Goal: Information Seeking & Learning: Check status

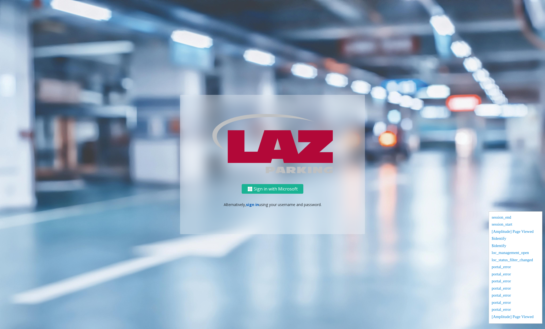
click at [250, 206] on link "sign in" at bounding box center [252, 204] width 13 height 5
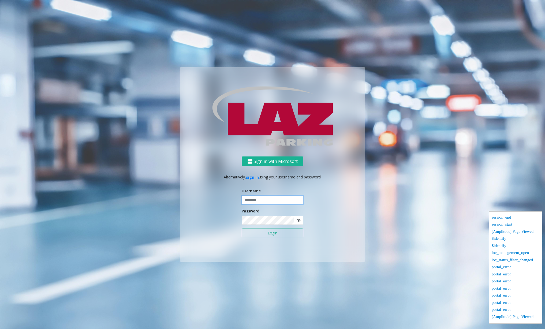
click at [255, 197] on input "text" at bounding box center [273, 200] width 62 height 9
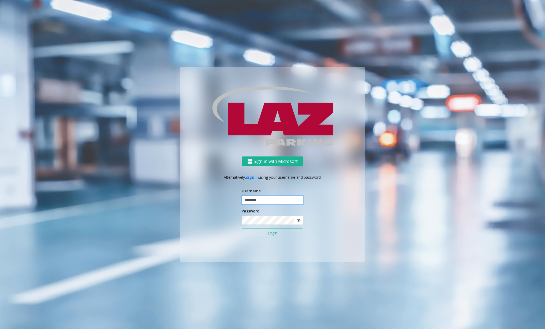
type input "********"
click at [330, 220] on div "Sign in with Microsoft Alternatively, sign in using your username and password.…" at bounding box center [272, 209] width 185 height 105
click at [259, 231] on button "Login" at bounding box center [273, 233] width 62 height 9
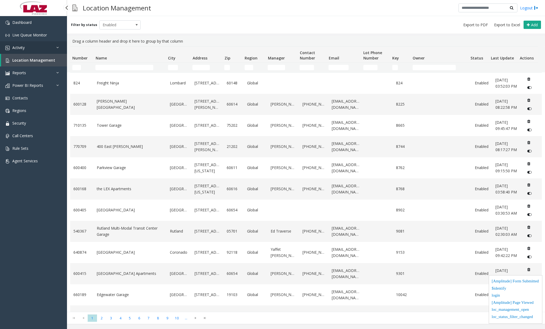
click at [35, 46] on link "Activity" at bounding box center [33, 47] width 67 height 13
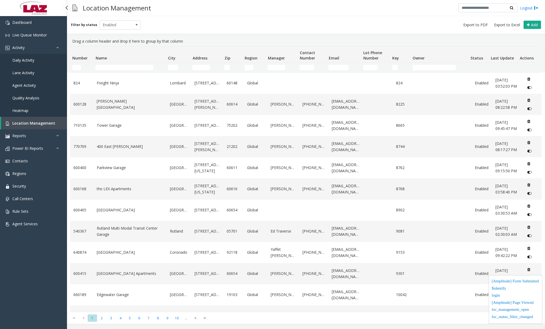
click at [37, 59] on link "Daily Activity" at bounding box center [33, 60] width 67 height 13
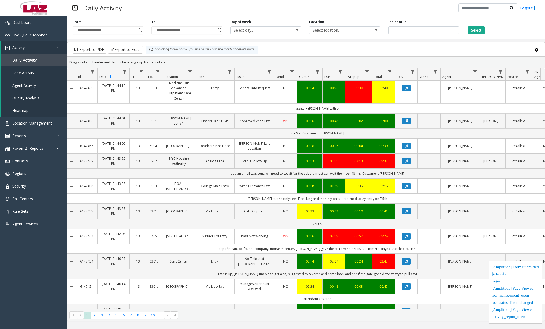
scroll to position [402, 0]
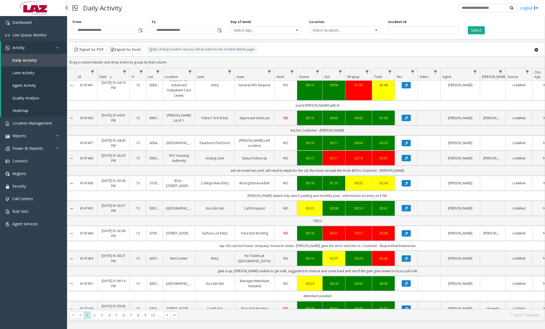
click at [17, 296] on div "Dashboard Live Queue Monitor Activity Daily Activity Lane Activity Agent Activi…" at bounding box center [33, 167] width 67 height 303
click at [34, 84] on span "Agent Activity" at bounding box center [24, 85] width 24 height 5
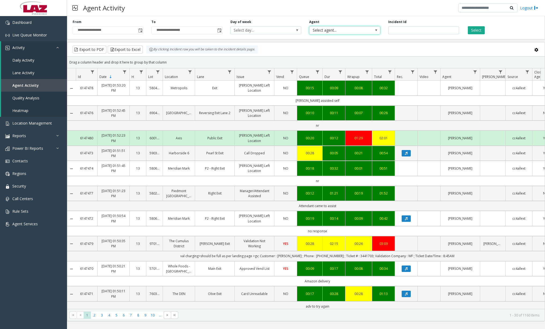
click at [371, 29] on span "Select agent..." at bounding box center [344, 30] width 71 height 8
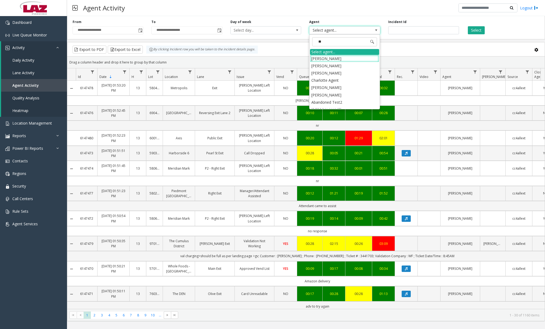
type input "*"
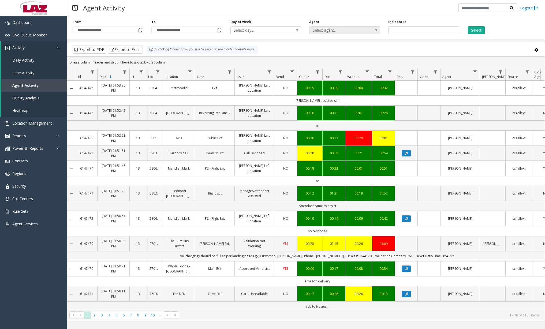
click at [329, 32] on span "Select agent..." at bounding box center [338, 31] width 56 height 8
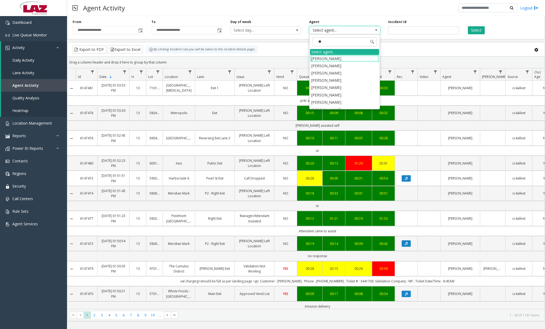
type input "***"
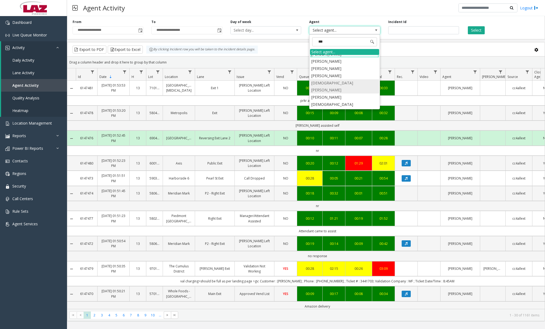
scroll to position [0, 0]
click at [356, 65] on li "[PERSON_NAME]" at bounding box center [344, 65] width 69 height 7
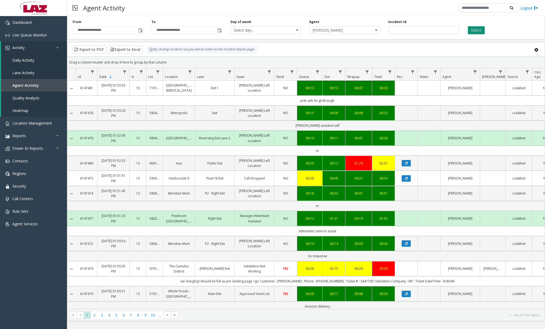
click at [479, 30] on button "Select" at bounding box center [476, 30] width 17 height 8
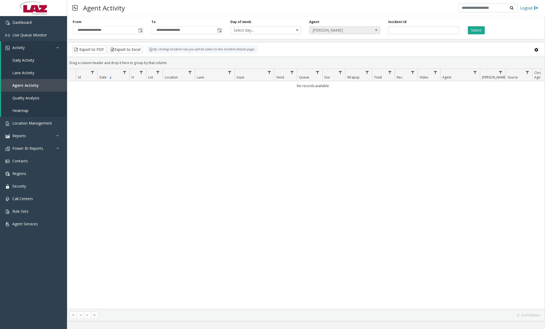
click at [377, 31] on span at bounding box center [376, 30] width 4 height 4
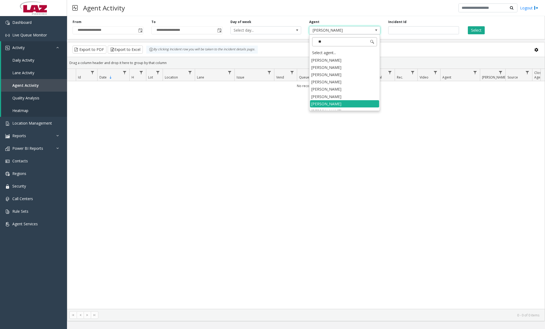
type input "***"
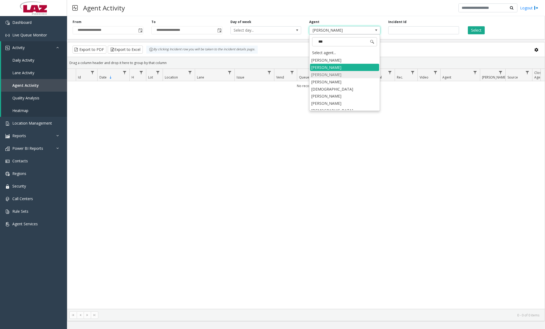
click at [336, 75] on li "[PERSON_NAME]" at bounding box center [344, 74] width 69 height 7
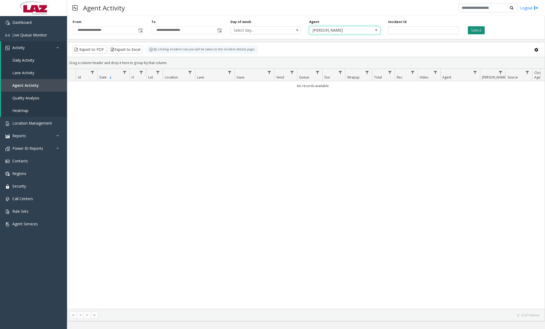
click at [481, 33] on button "Select" at bounding box center [476, 30] width 17 height 8
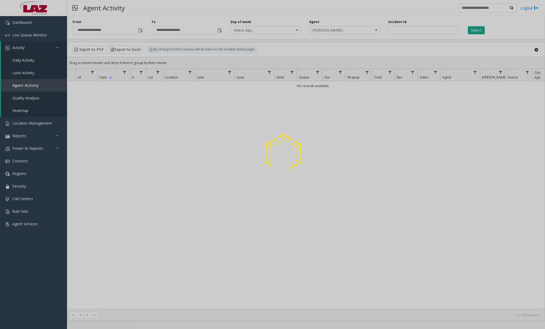
click at [358, 31] on div at bounding box center [272, 164] width 545 height 329
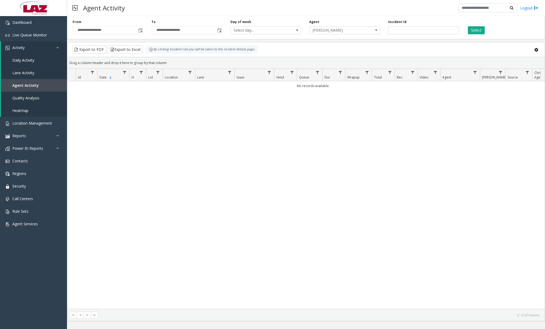
click at [358, 31] on span "[PERSON_NAME]" at bounding box center [338, 31] width 56 height 8
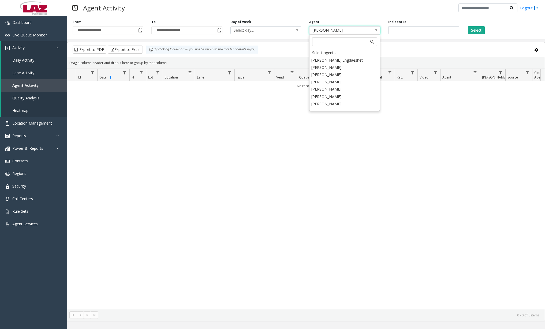
scroll to position [1777, 0]
click at [341, 110] on li "[PERSON_NAME]" at bounding box center [344, 113] width 69 height 7
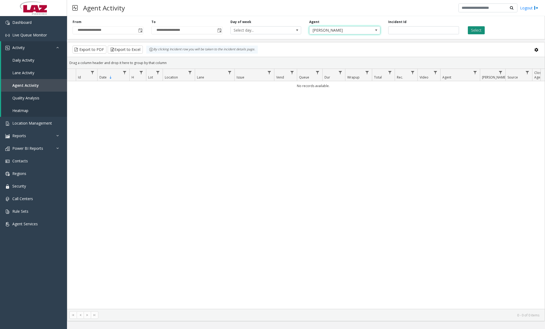
click at [477, 30] on button "Select" at bounding box center [476, 30] width 17 height 8
click at [374, 31] on span at bounding box center [376, 30] width 4 height 4
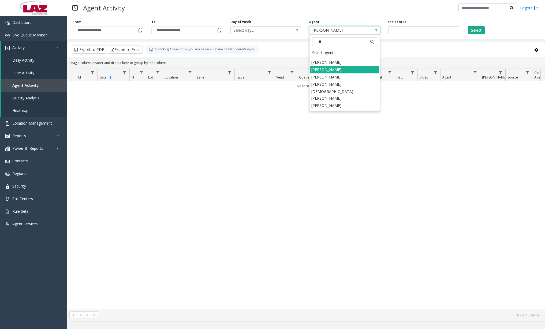
type input "***"
click at [352, 62] on li "[PERSON_NAME]" at bounding box center [344, 62] width 69 height 7
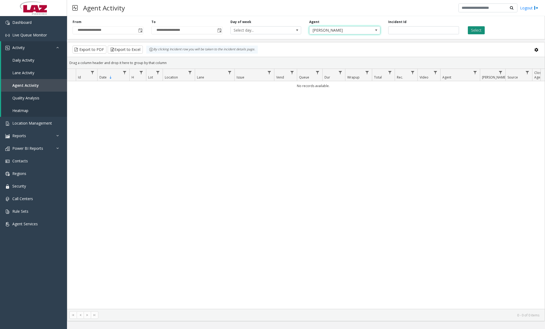
click at [479, 29] on button "Select" at bounding box center [476, 30] width 17 height 8
click at [36, 61] on link "Daily Activity" at bounding box center [34, 60] width 66 height 13
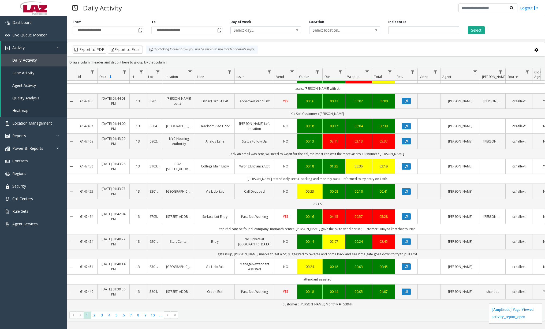
scroll to position [524, 0]
click at [116, 316] on span "5" at bounding box center [116, 315] width 7 height 7
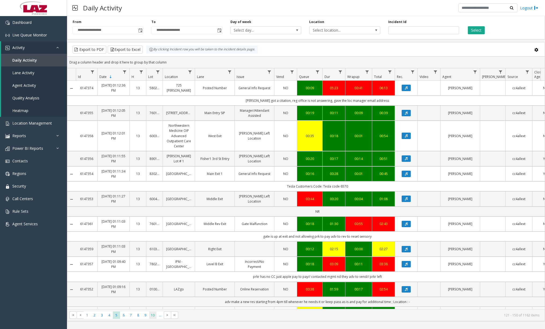
click at [152, 314] on span "10" at bounding box center [152, 315] width 7 height 7
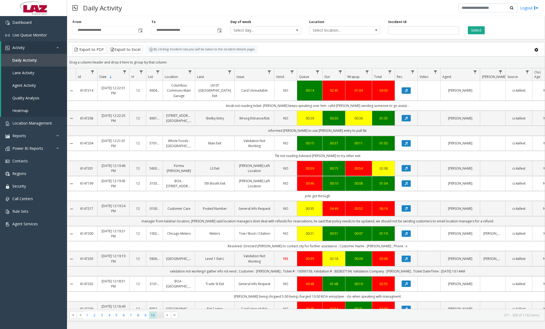
click at [161, 317] on span "..." at bounding box center [160, 315] width 7 height 7
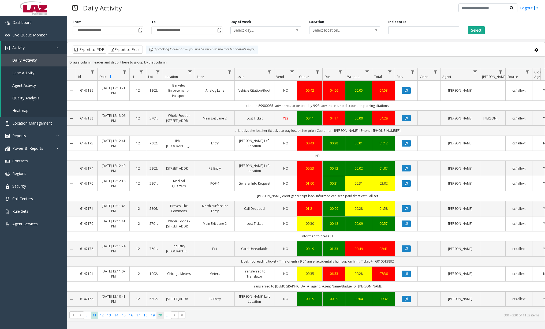
click at [161, 319] on span "20" at bounding box center [160, 315] width 7 height 7
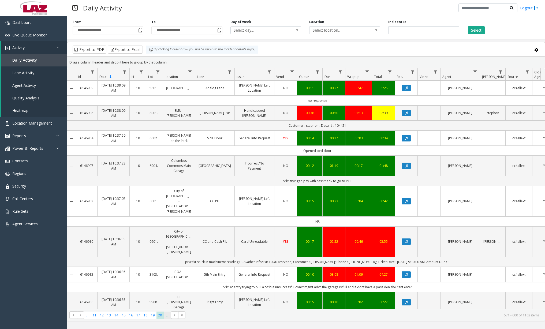
click at [169, 317] on span "..." at bounding box center [167, 315] width 7 height 7
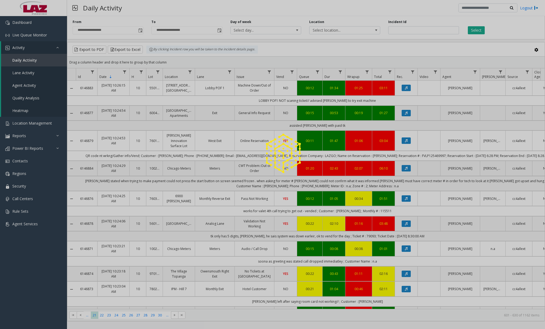
click at [35, 262] on div "Dashboard Live Queue Monitor Activity Daily Activity Lane Activity Agent Activi…" at bounding box center [33, 167] width 67 height 303
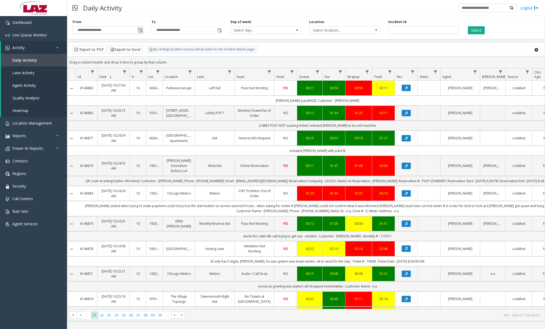
click at [140, 31] on span "Toggle popup" at bounding box center [140, 30] width 4 height 4
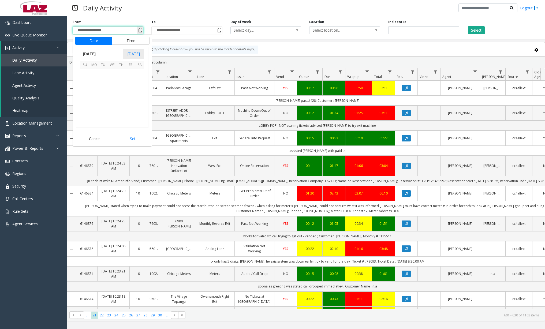
scroll to position [96239, 0]
click at [98, 54] on span "September 2025" at bounding box center [89, 54] width 18 height 8
click at [125, 78] on span "Aug" at bounding box center [125, 78] width 13 height 13
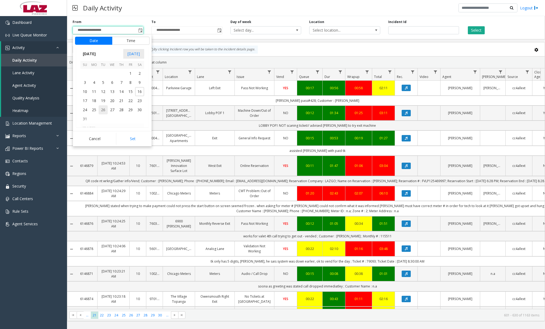
click at [104, 109] on span "26" at bounding box center [103, 109] width 9 height 9
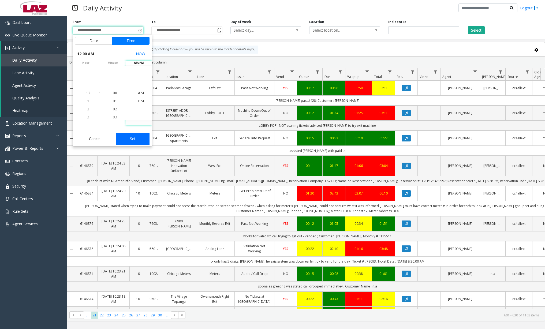
click at [136, 141] on button "Set" at bounding box center [133, 139] width 34 height 12
type input "**********"
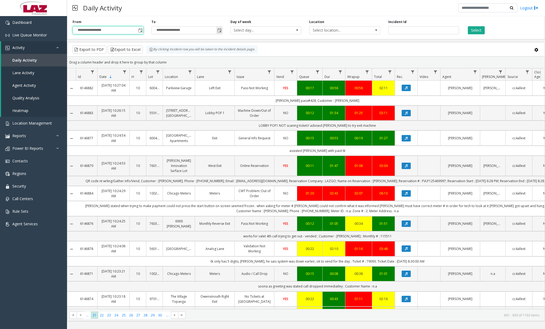
click at [219, 32] on span "Toggle popup" at bounding box center [219, 30] width 4 height 4
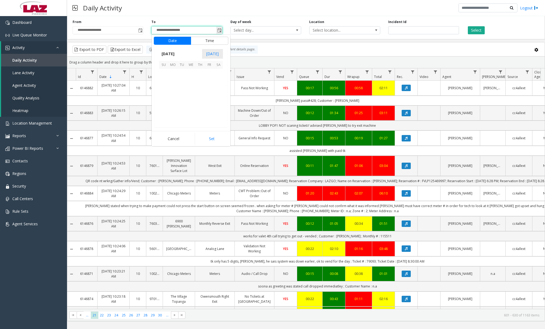
scroll to position [8, 0]
click at [169, 54] on span "September 2025" at bounding box center [168, 54] width 18 height 8
click at [205, 80] on span "Aug" at bounding box center [204, 78] width 13 height 13
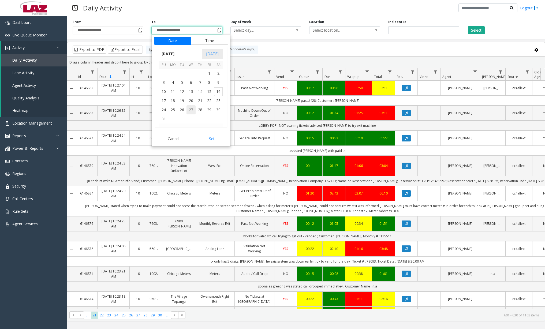
click at [192, 110] on span "27" at bounding box center [191, 109] width 9 height 9
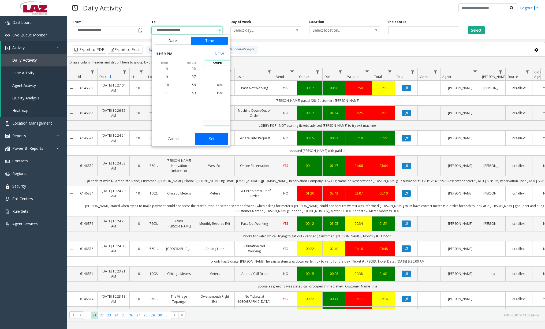
click at [216, 139] on button "Set" at bounding box center [212, 139] width 34 height 12
type input "**********"
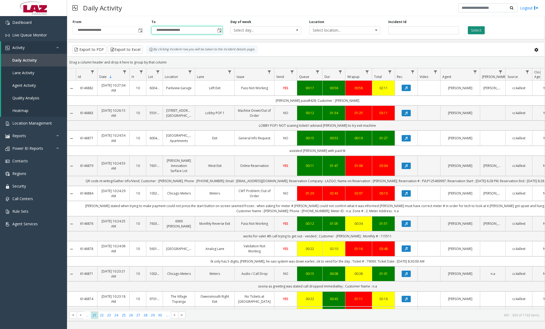
click at [482, 31] on button "Select" at bounding box center [476, 30] width 17 height 8
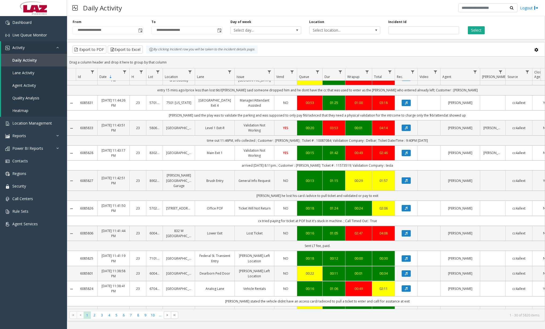
scroll to position [508, 0]
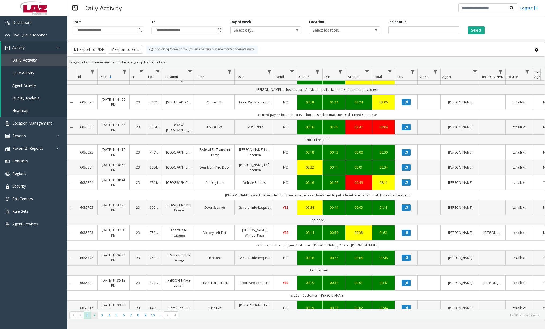
click at [97, 315] on span "2" at bounding box center [94, 315] width 7 height 7
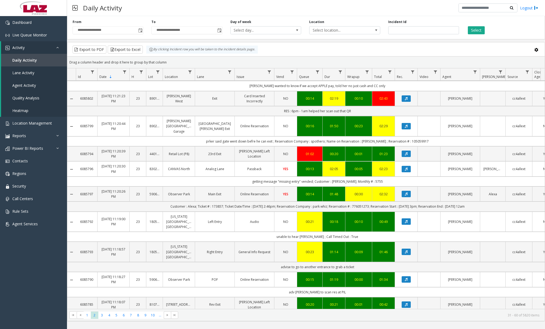
scroll to position [530, 0]
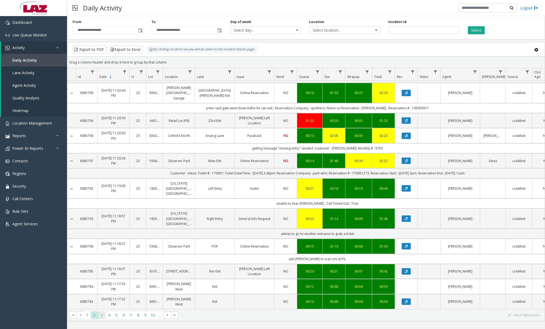
click at [102, 315] on span "3" at bounding box center [101, 315] width 7 height 7
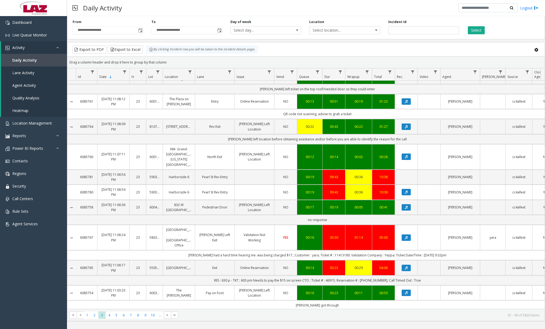
scroll to position [524, 0]
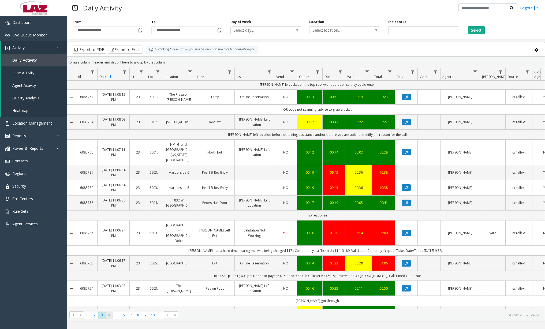
click at [109, 315] on span "4" at bounding box center [109, 315] width 7 height 7
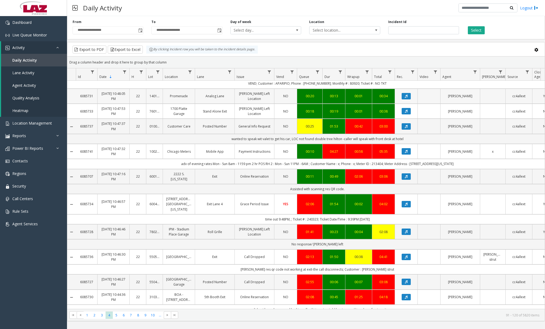
scroll to position [514, 0]
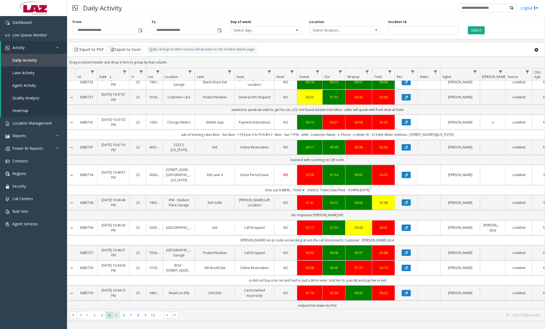
click at [119, 317] on span "5" at bounding box center [116, 315] width 7 height 7
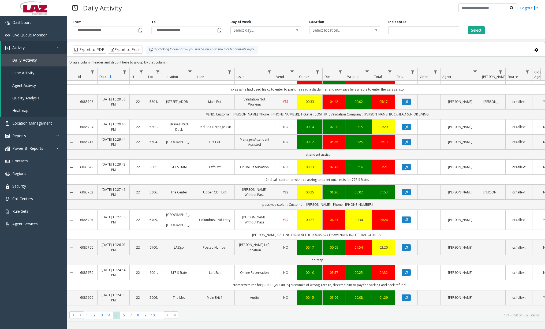
scroll to position [489, 0]
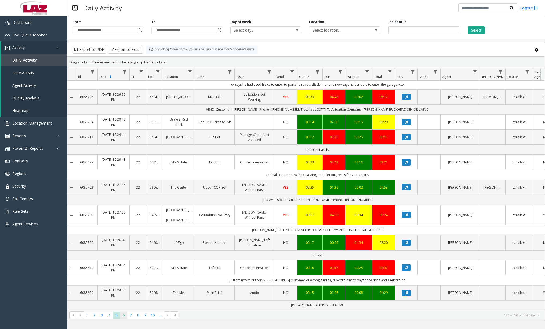
click at [124, 315] on span "6" at bounding box center [123, 315] width 7 height 7
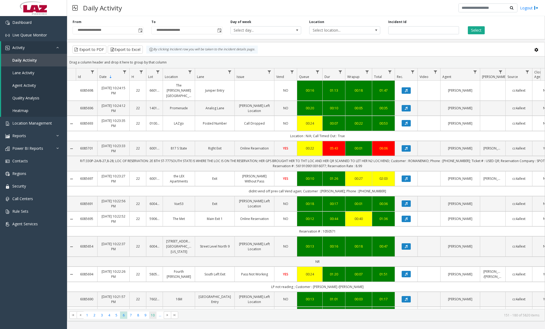
click at [152, 315] on span "10" at bounding box center [152, 315] width 7 height 7
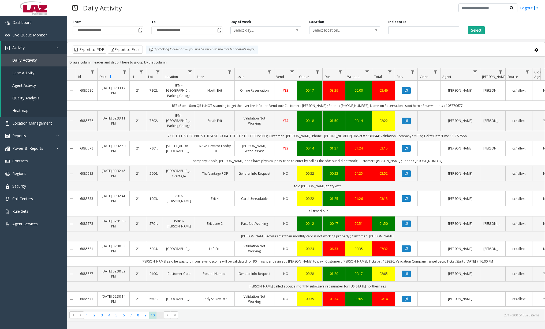
click at [160, 316] on span "..." at bounding box center [160, 315] width 7 height 7
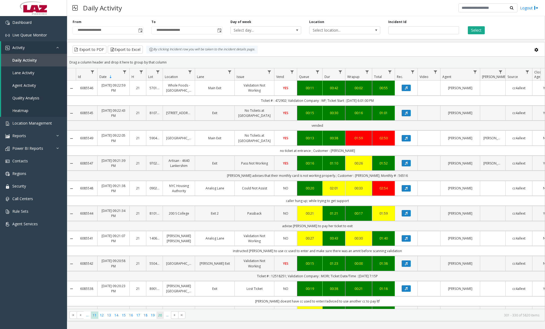
click at [160, 317] on span "20" at bounding box center [160, 315] width 7 height 7
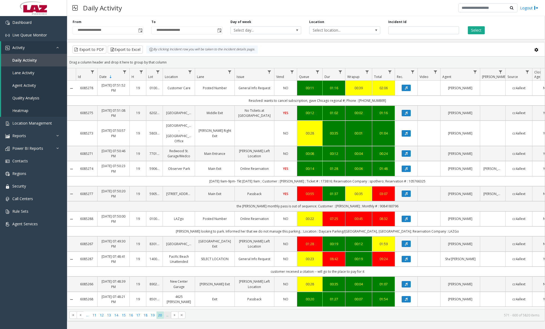
click at [167, 317] on span "..." at bounding box center [167, 315] width 7 height 7
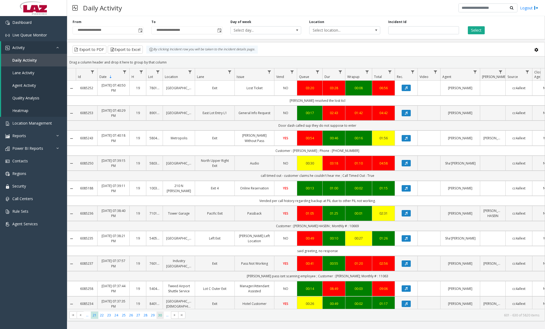
click at [160, 315] on span "30" at bounding box center [160, 315] width 7 height 7
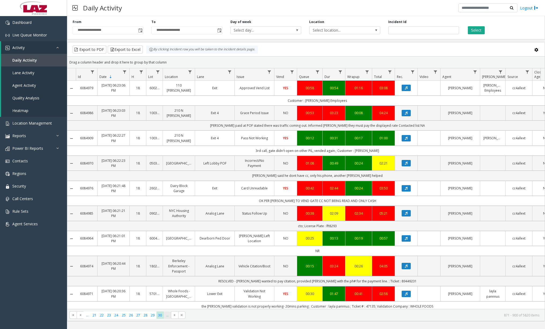
click at [167, 317] on span "..." at bounding box center [167, 315] width 7 height 7
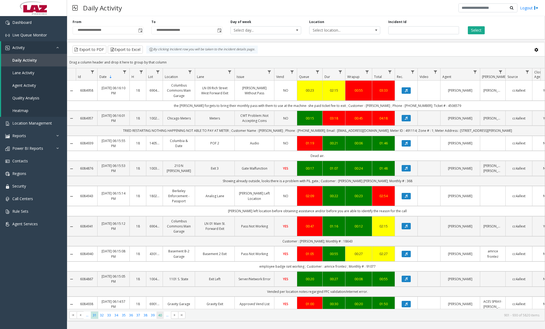
click at [158, 317] on span "40" at bounding box center [160, 315] width 7 height 7
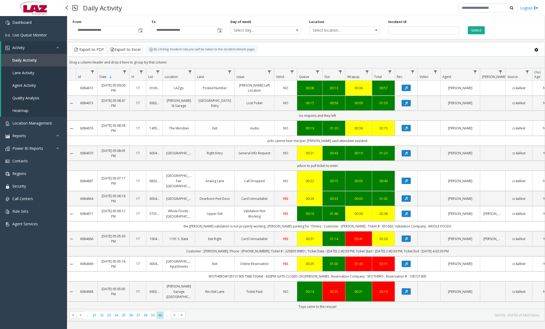
click at [43, 286] on div "Dashboard Live Queue Monitor Activity Daily Activity Lane Activity Agent Activi…" at bounding box center [33, 167] width 67 height 303
click at [182, 317] on span "Go to the last page" at bounding box center [182, 315] width 4 height 4
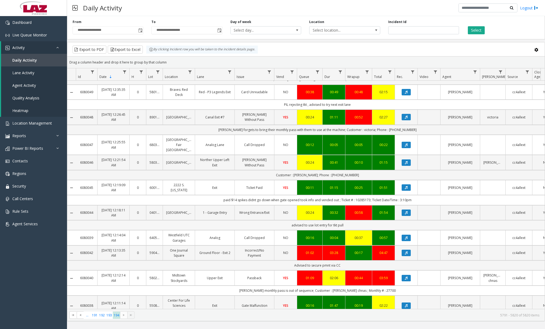
scroll to position [54, 0]
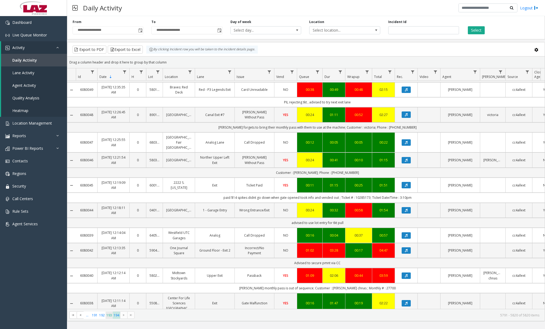
click at [107, 317] on span "193" at bounding box center [109, 315] width 7 height 7
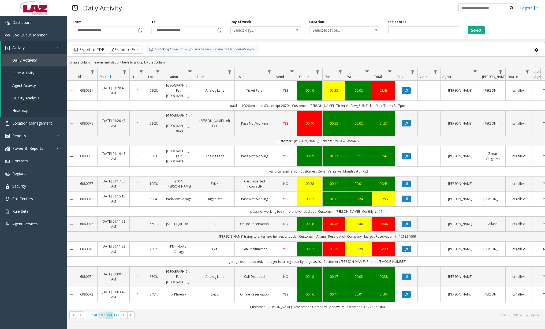
click at [101, 316] on span "192" at bounding box center [101, 315] width 7 height 7
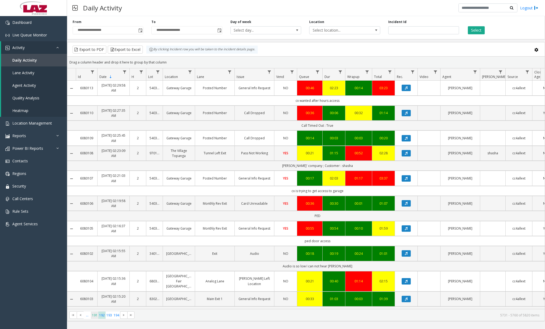
click at [93, 316] on span "191" at bounding box center [94, 315] width 7 height 7
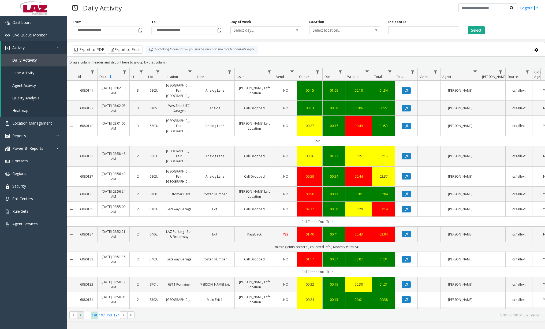
click at [81, 316] on span "Go to the previous page" at bounding box center [80, 315] width 4 height 4
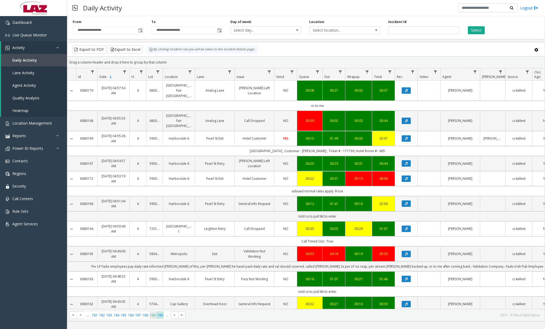
click at [154, 316] on span "189" at bounding box center [152, 315] width 7 height 7
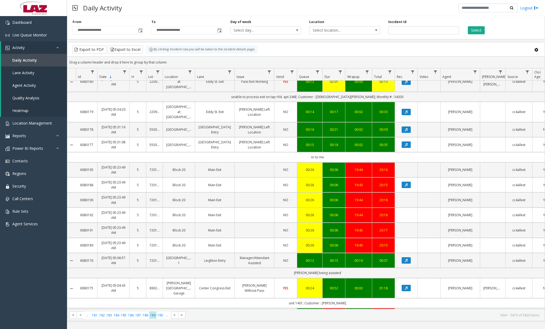
scroll to position [389, 0]
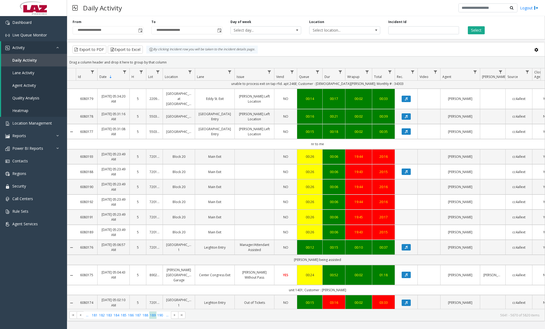
drag, startPoint x: 95, startPoint y: 215, endPoint x: 86, endPoint y: 214, distance: 8.9
drag, startPoint x: 86, startPoint y: 214, endPoint x: 95, endPoint y: 219, distance: 9.4
drag, startPoint x: 95, startPoint y: 219, endPoint x: 115, endPoint y: 229, distance: 22.8
drag, startPoint x: 116, startPoint y: 162, endPoint x: 89, endPoint y: 157, distance: 27.4
click at [405, 32] on input "number" at bounding box center [424, 30] width 71 height 8
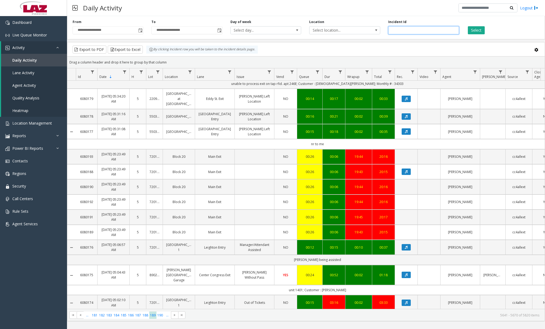
paste input "*******"
type input "*******"
click at [474, 30] on button "Select" at bounding box center [476, 30] width 17 height 8
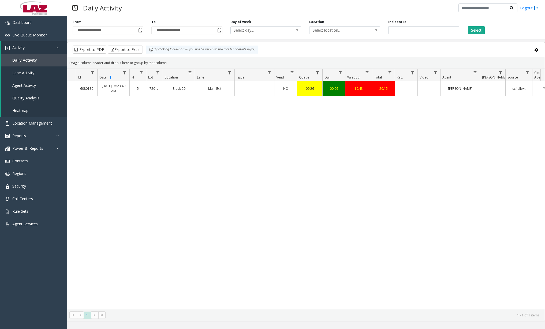
scroll to position [0, 18]
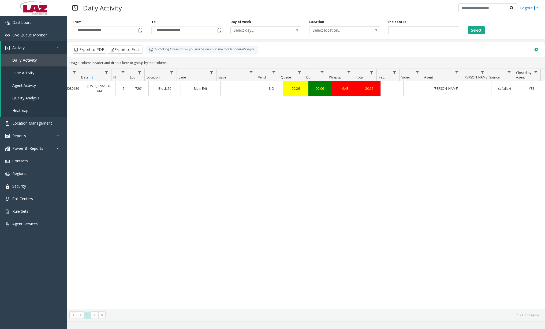
click at [537, 50] on span at bounding box center [537, 50] width 6 height 6
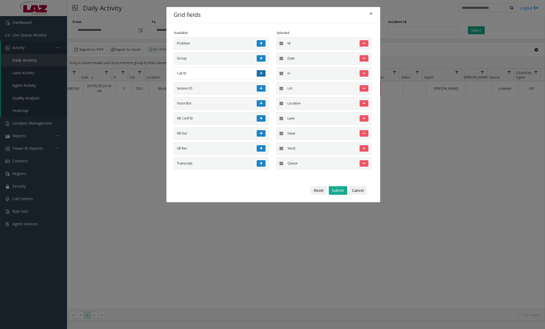
click at [260, 73] on icon at bounding box center [261, 73] width 2 height 3
click at [343, 191] on button "Submit" at bounding box center [338, 190] width 19 height 9
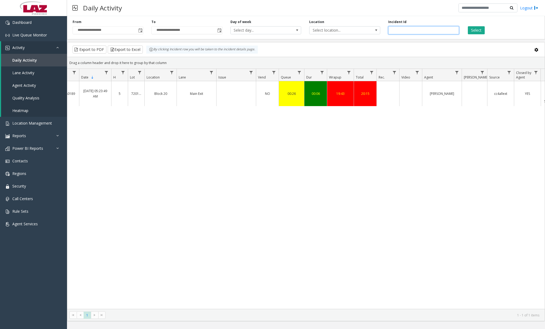
click at [418, 31] on input "*******" at bounding box center [424, 30] width 71 height 8
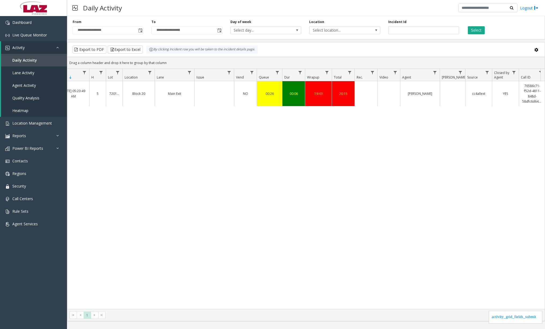
scroll to position [0, 45]
click at [528, 94] on link "76586c71-f52d-4811-848d-58dfc6d64b17" at bounding box center [532, 93] width 20 height 21
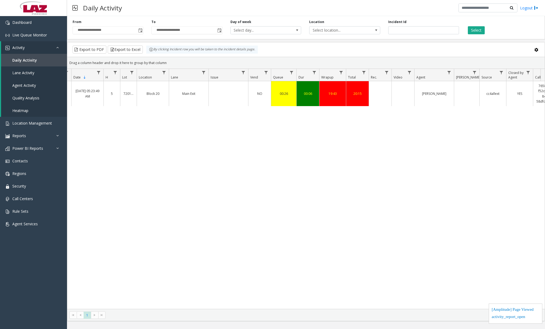
scroll to position [0, 45]
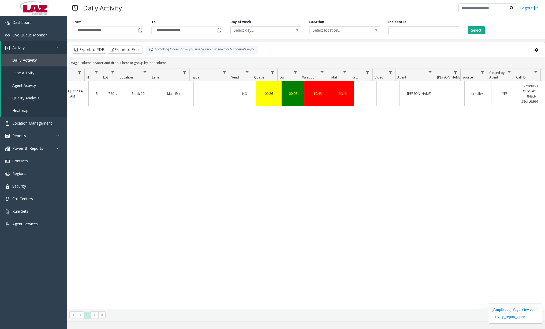
drag, startPoint x: 536, startPoint y: 102, endPoint x: 526, endPoint y: 98, distance: 10.9
drag, startPoint x: 526, startPoint y: 98, endPoint x: 467, endPoint y: 165, distance: 89.3
click at [467, 165] on div "6080189 Aug 26, 2025 05:23:49 AM 5 720118 Block 20 Main Exit NO 00:26 00:06 19:…" at bounding box center [306, 195] width 478 height 228
click at [421, 33] on input "number" at bounding box center [424, 30] width 71 height 8
paste input "*******"
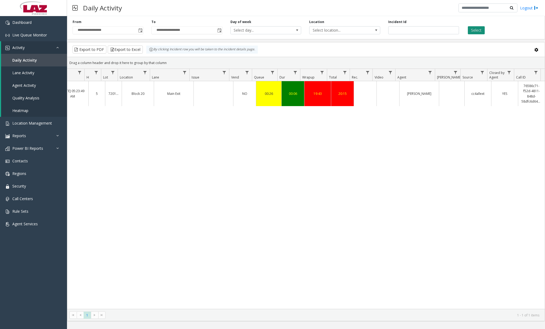
click at [482, 30] on button "Select" at bounding box center [476, 30] width 17 height 8
click at [481, 31] on button "Select" at bounding box center [476, 30] width 17 height 8
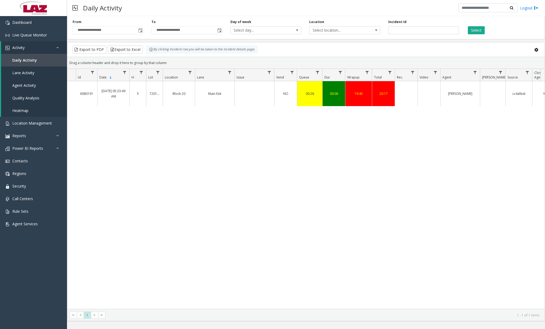
scroll to position [0, 45]
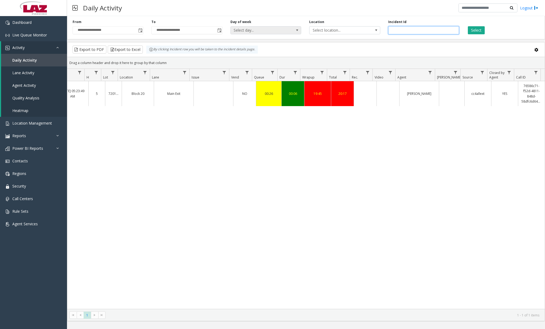
drag, startPoint x: 423, startPoint y: 30, endPoint x: 291, endPoint y: 33, distance: 132.5
click at [294, 33] on div "**********" at bounding box center [306, 26] width 478 height 25
paste input "number"
type input "*******"
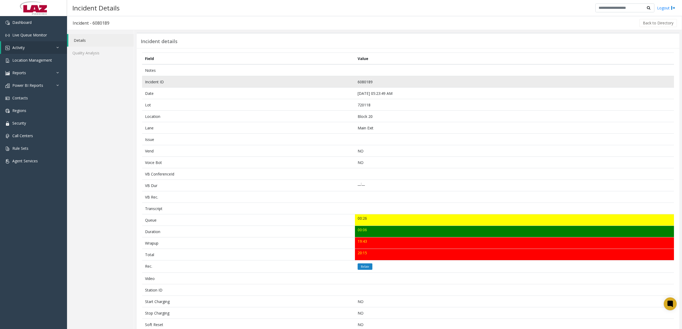
click at [363, 81] on td "6080189" at bounding box center [514, 82] width 319 height 12
copy td "6080189"
click at [367, 80] on td "6080191" at bounding box center [514, 82] width 319 height 12
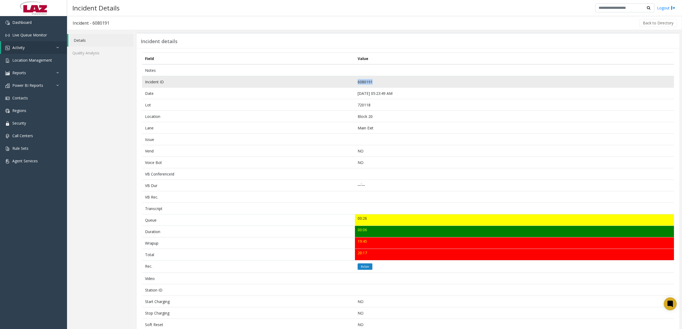
copy td "6080191"
click at [365, 80] on td "6080192" at bounding box center [514, 82] width 319 height 12
copy td "6080192"
